Goal: Navigation & Orientation: Find specific page/section

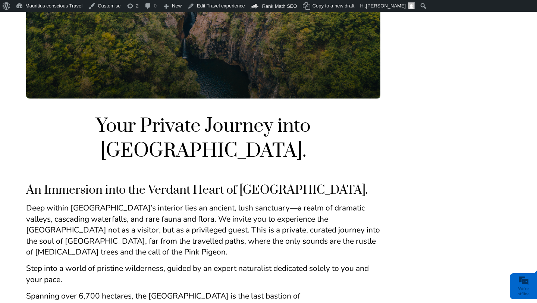
scroll to position [144, 0]
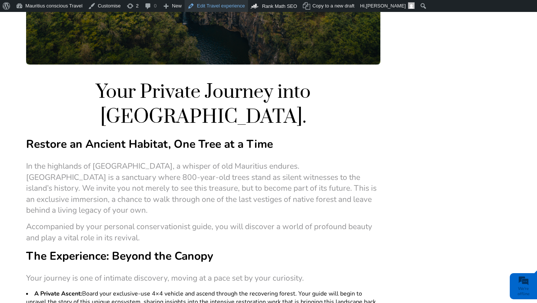
click at [207, 10] on link "Edit Travel experience" at bounding box center [216, 6] width 63 height 12
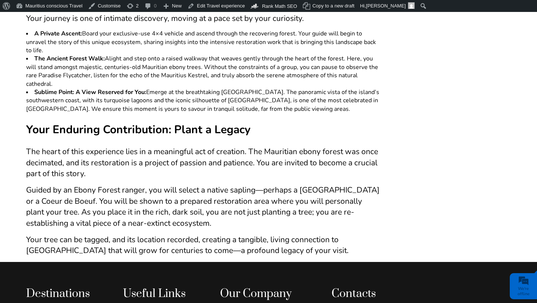
scroll to position [436, 0]
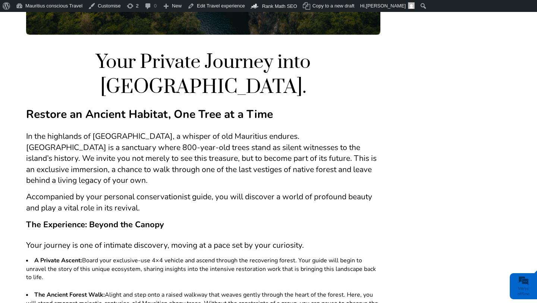
scroll to position [211, 0]
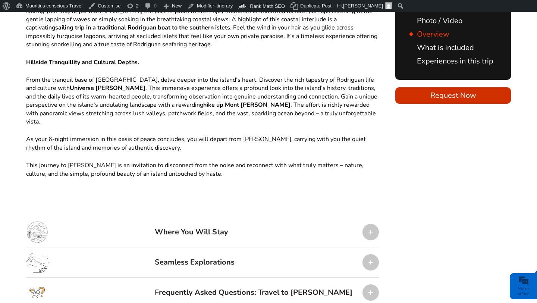
scroll to position [651, 0]
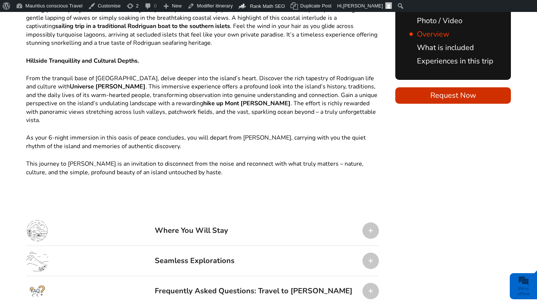
click at [369, 222] on div at bounding box center [371, 230] width 16 height 16
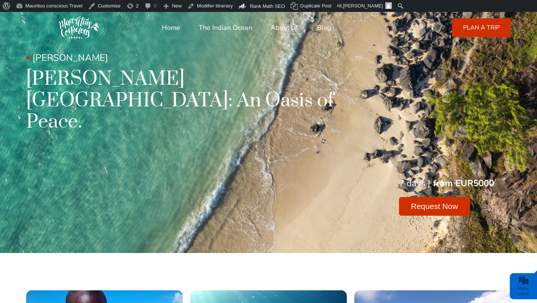
scroll to position [8, 0]
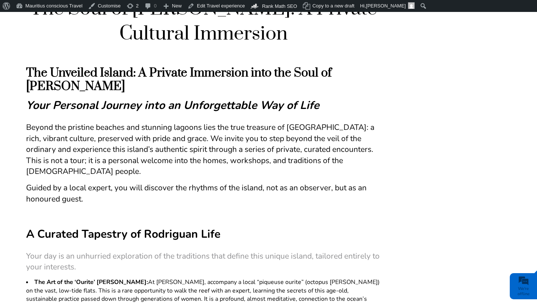
scroll to position [260, 0]
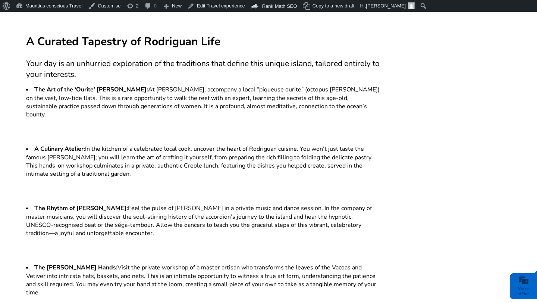
scroll to position [451, 0]
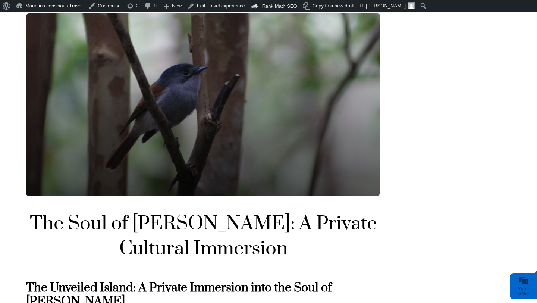
scroll to position [10, 0]
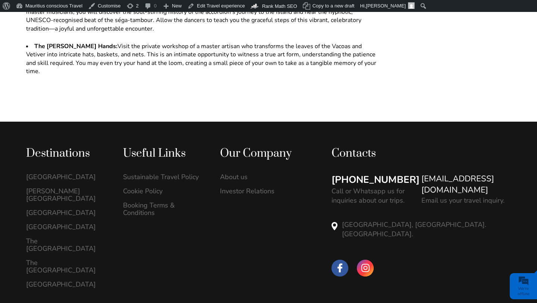
scroll to position [627, 0]
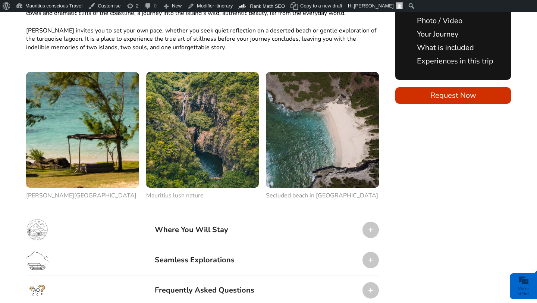
scroll to position [888, 0]
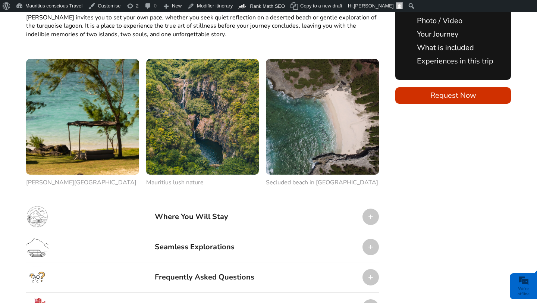
click at [374, 208] on div at bounding box center [371, 216] width 16 height 16
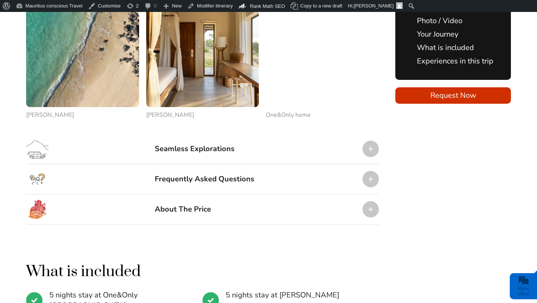
scroll to position [1240, 0]
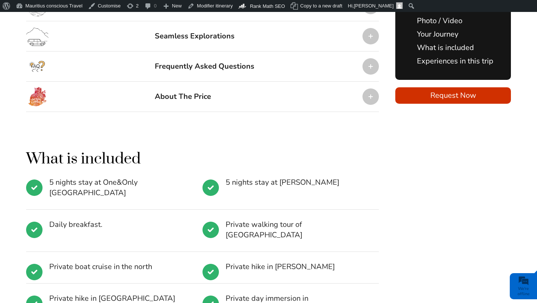
scroll to position [1099, 0]
click at [371, 89] on div at bounding box center [371, 97] width 16 height 16
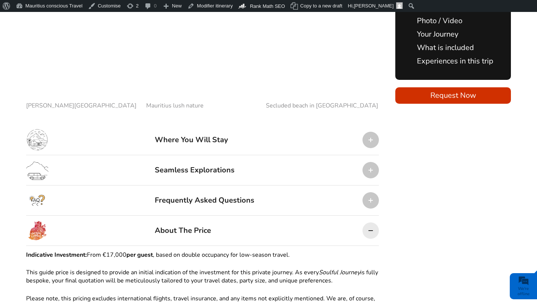
scroll to position [962, 0]
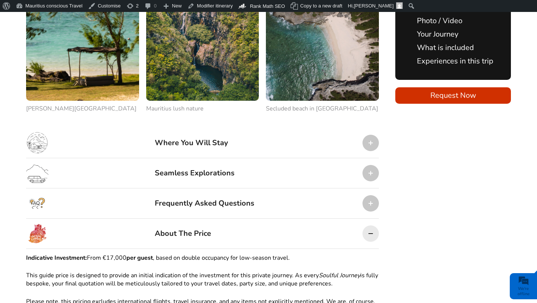
click at [368, 225] on div at bounding box center [371, 233] width 16 height 16
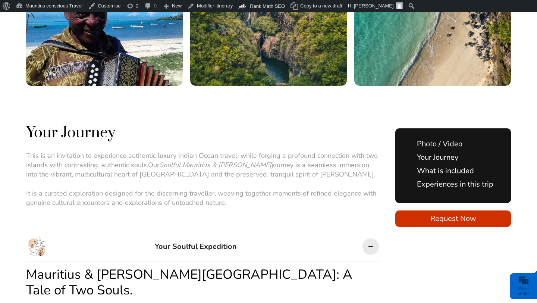
scroll to position [292, 0]
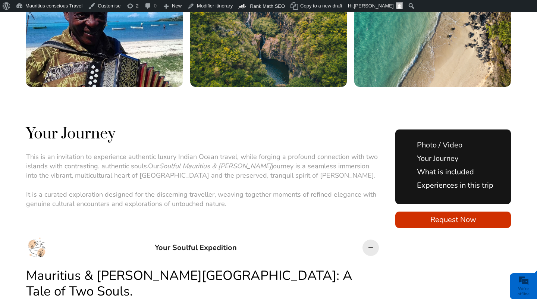
click at [371, 239] on div at bounding box center [371, 247] width 16 height 16
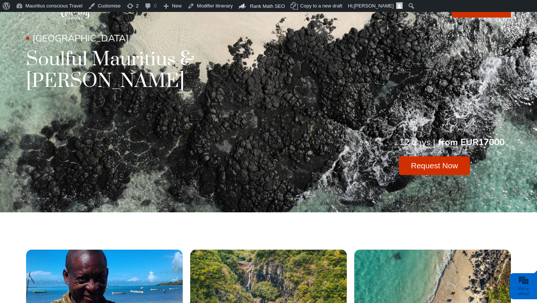
scroll to position [0, 0]
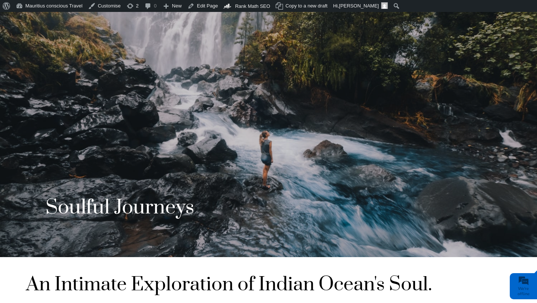
scroll to position [57, 0]
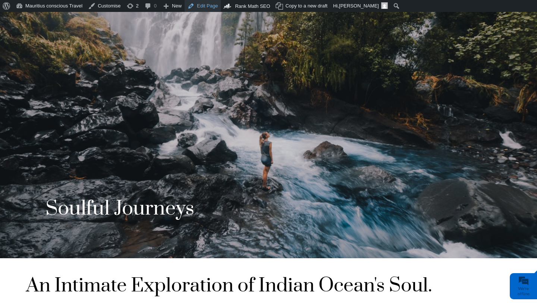
click at [201, 8] on link "Edit Page" at bounding box center [203, 6] width 36 height 12
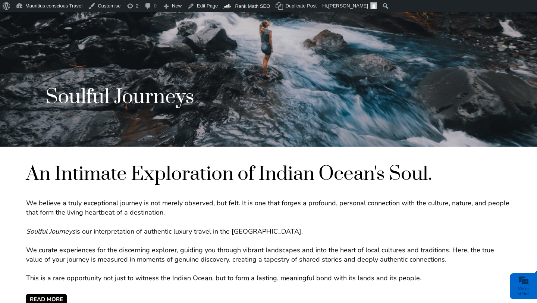
scroll to position [167, 0]
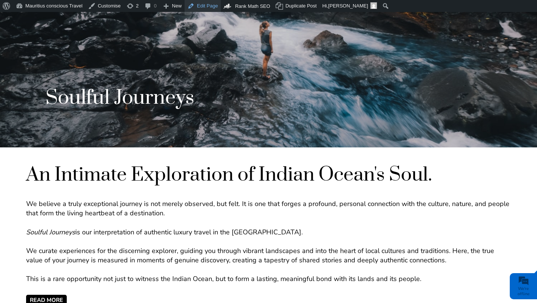
click at [219, 6] on link "Edit Page" at bounding box center [203, 6] width 36 height 12
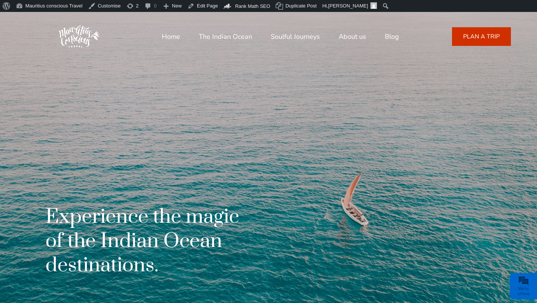
click at [299, 37] on link "Soulful Journeys" at bounding box center [295, 37] width 49 height 18
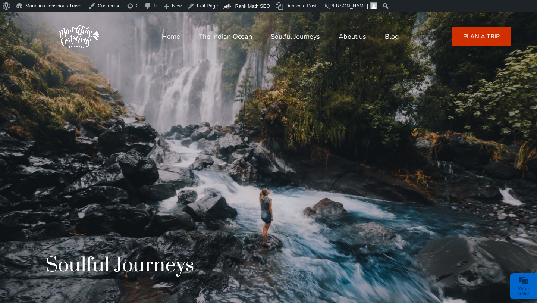
click at [79, 43] on img at bounding box center [79, 36] width 52 height 52
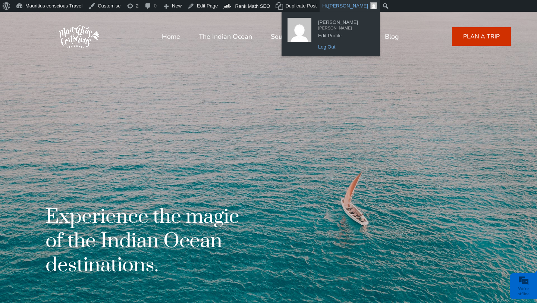
click at [320, 47] on link "Log Out" at bounding box center [344, 47] width 60 height 10
